Goal: Transaction & Acquisition: Subscribe to service/newsletter

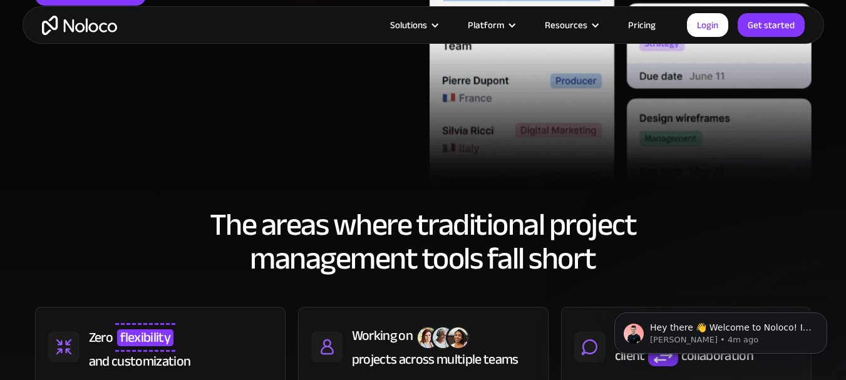
scroll to position [465, 0]
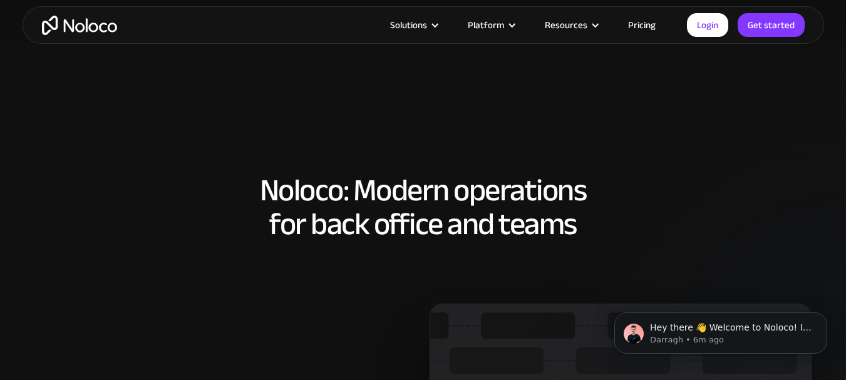
scroll to position [421, 0]
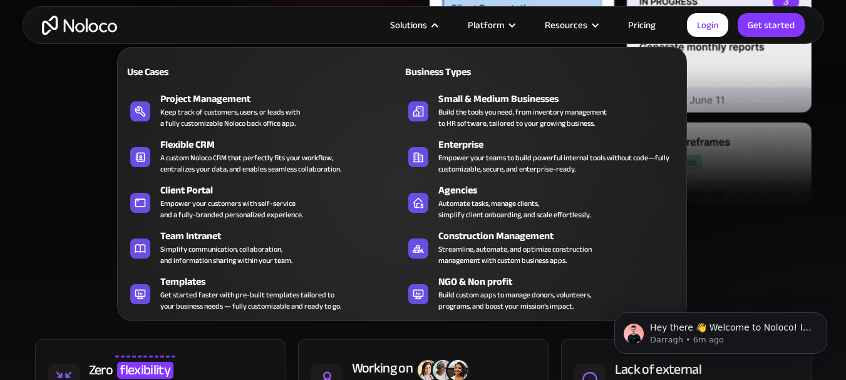
click at [411, 24] on div "Solutions" at bounding box center [408, 25] width 37 height 16
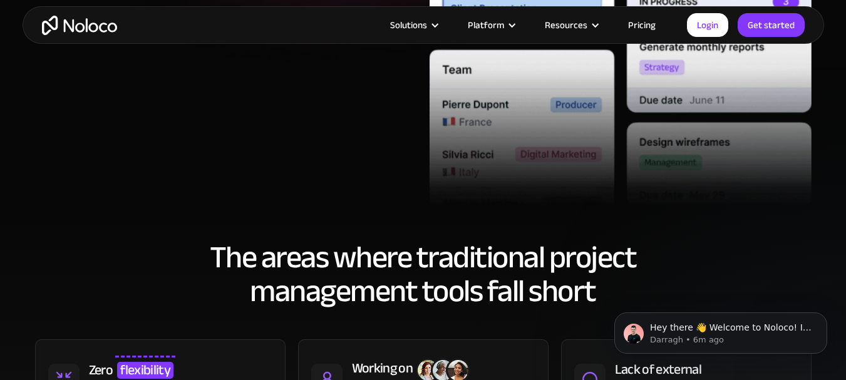
click at [411, 24] on div "Solutions" at bounding box center [408, 25] width 37 height 16
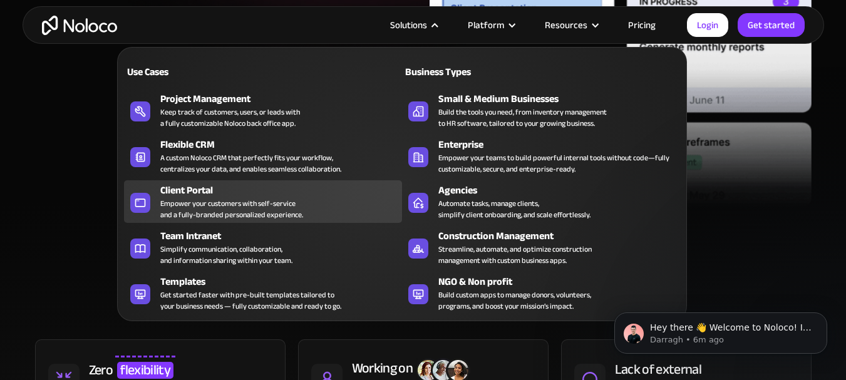
click at [211, 217] on div "Empower your customers with self-service and a fully-branded personalized exper…" at bounding box center [231, 209] width 143 height 23
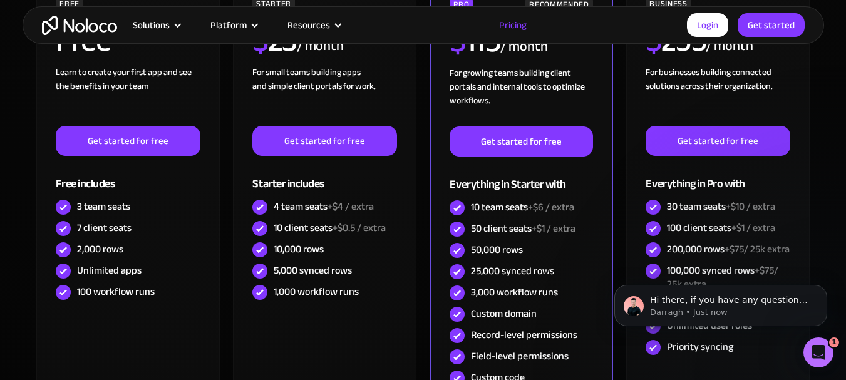
scroll to position [381, 0]
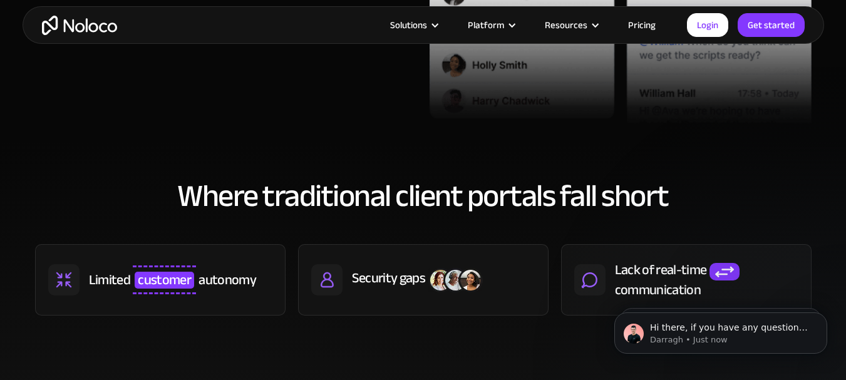
scroll to position [486, 0]
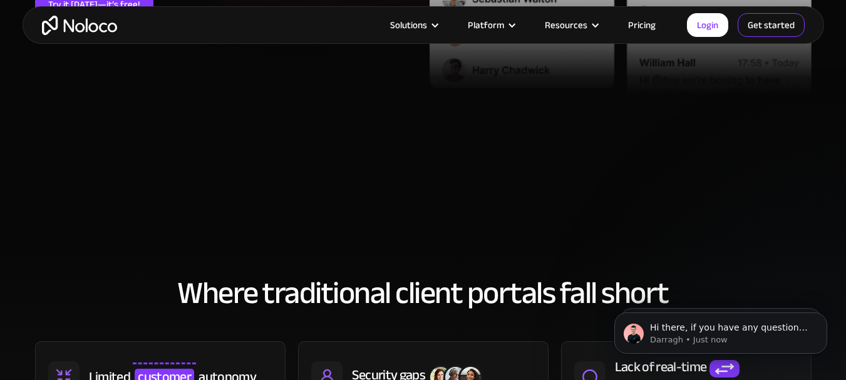
click at [795, 28] on link "Get started" at bounding box center [771, 25] width 67 height 24
